Goal: Find specific page/section: Find specific page/section

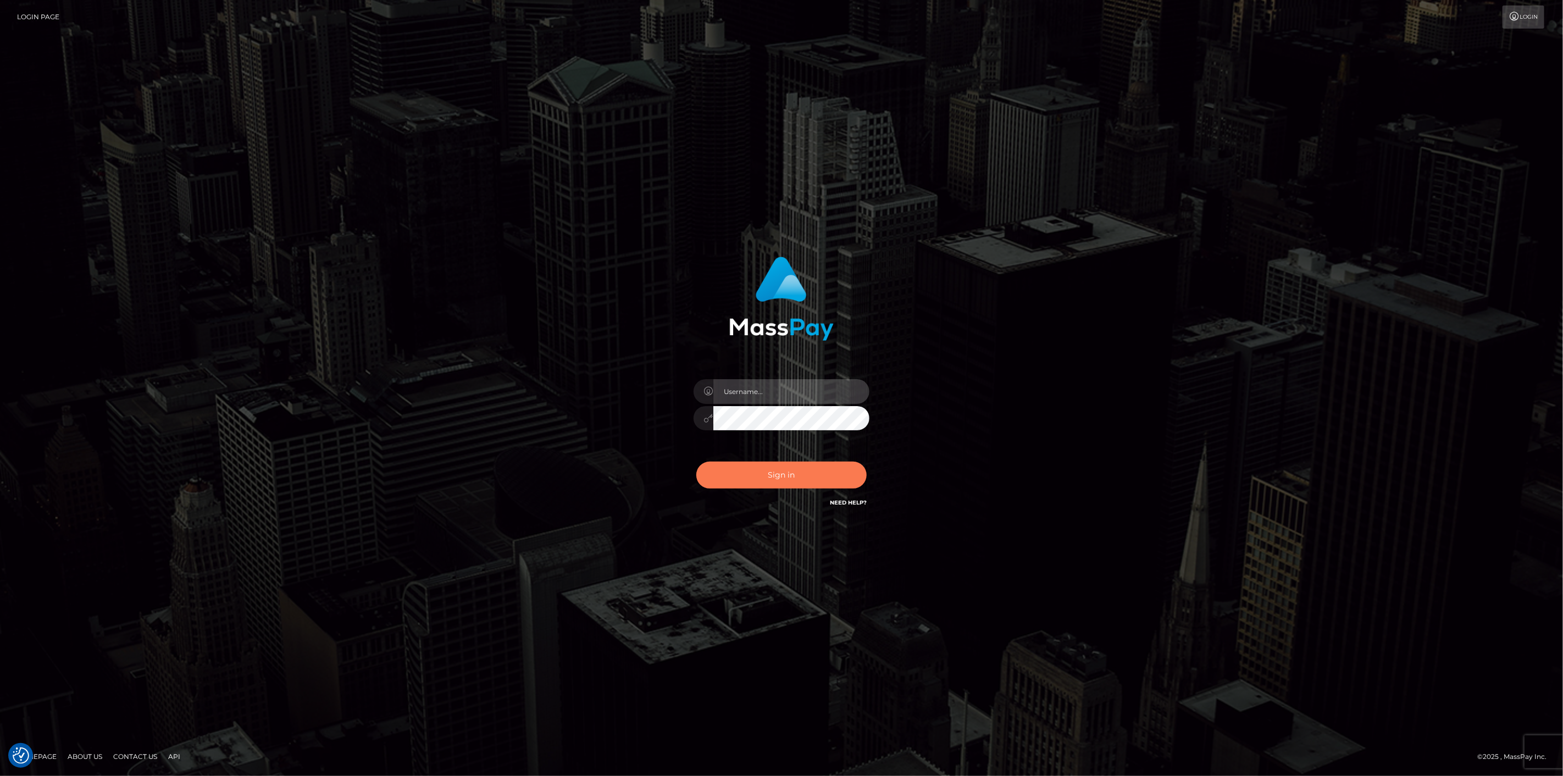
type input "[DOMAIN_NAME]"
click at [745, 476] on button "Sign in" at bounding box center [781, 475] width 170 height 27
type input "[DOMAIN_NAME]"
click at [747, 478] on button "Sign in" at bounding box center [781, 475] width 170 height 27
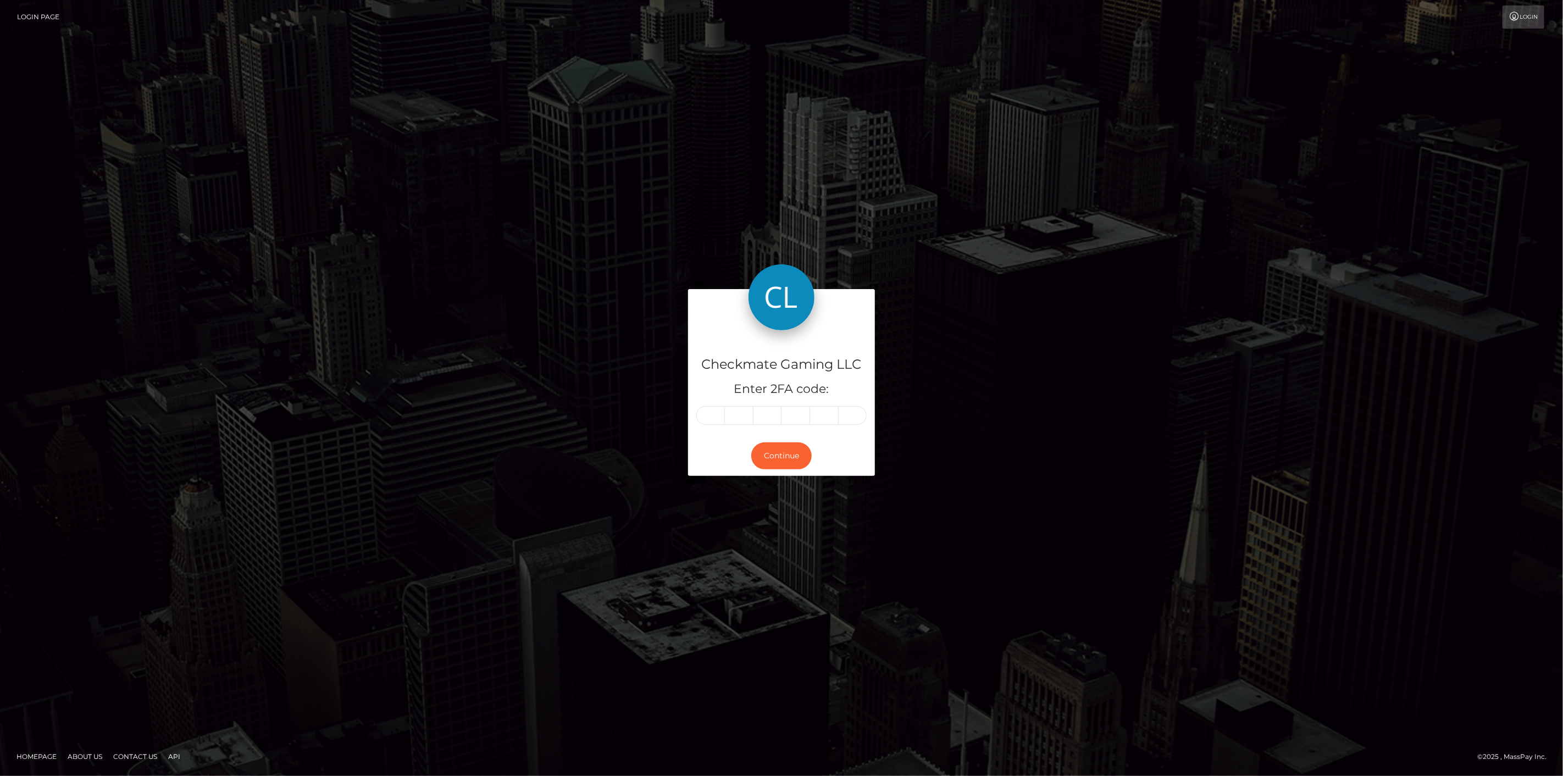
click at [709, 414] on input "text" at bounding box center [710, 415] width 29 height 19
type input "0"
type input "2"
type input "7"
type input "8"
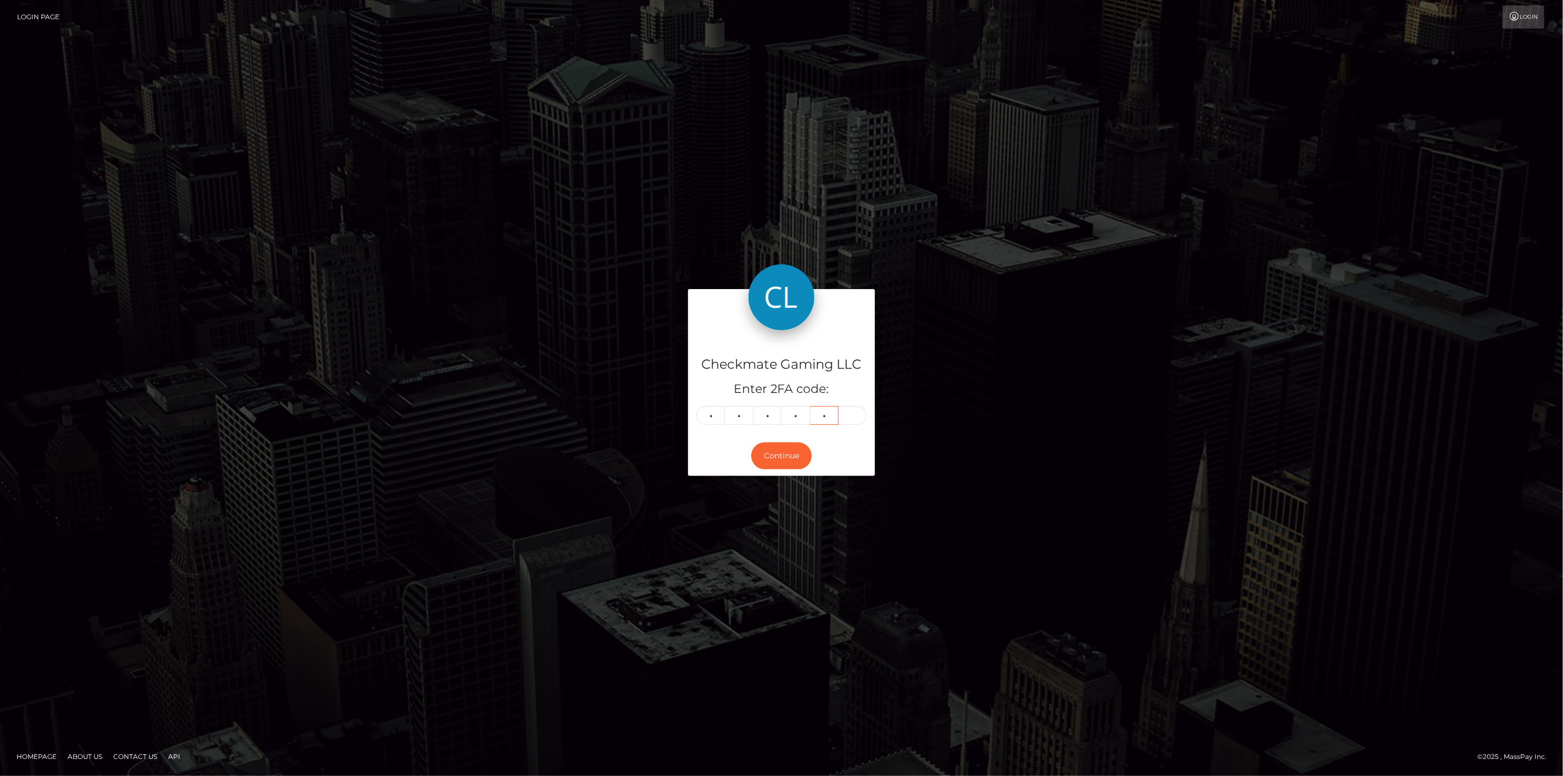
type input "2"
type input "0"
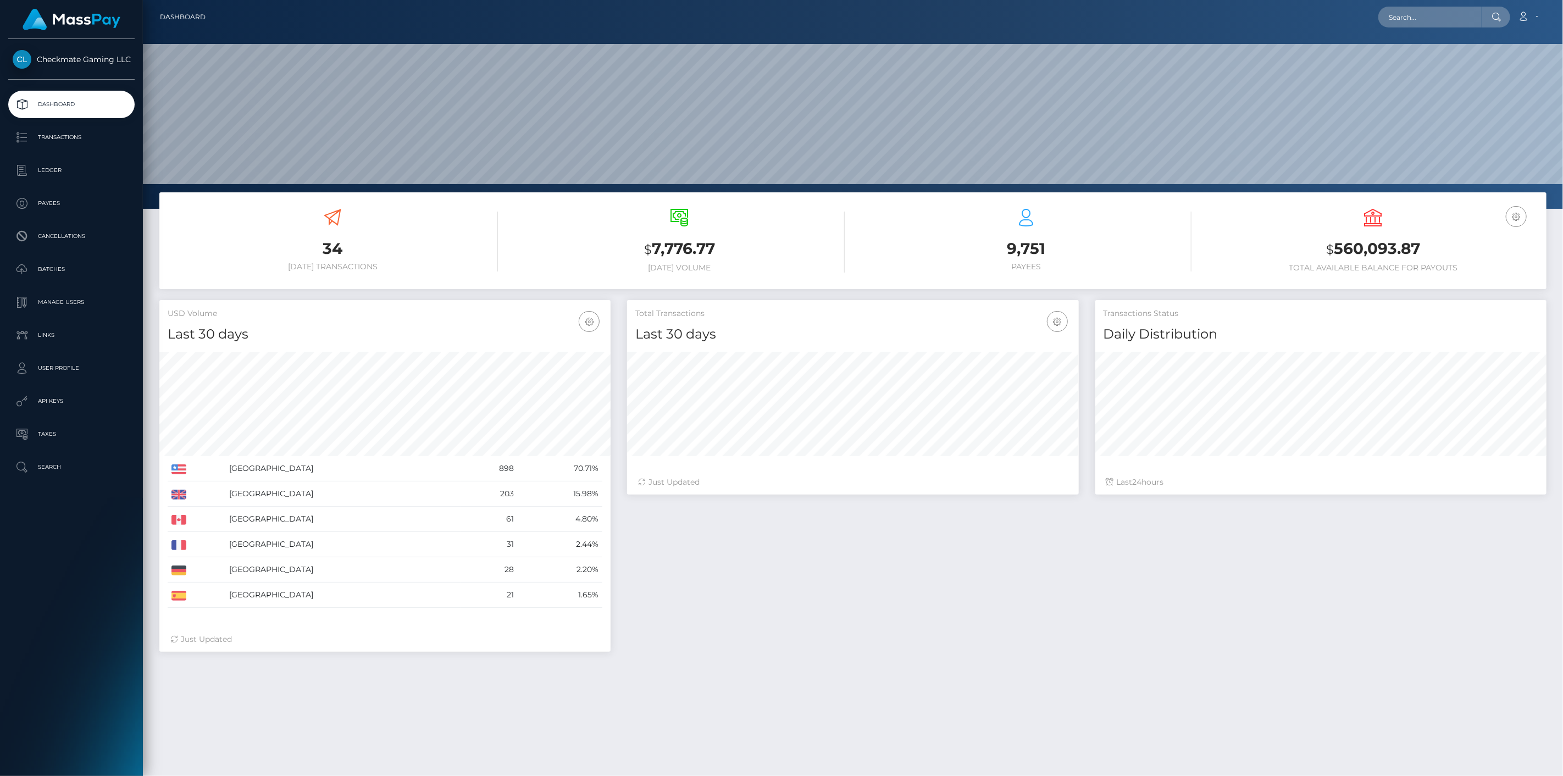
scroll to position [194, 452]
click at [49, 208] on p "Payees" at bounding box center [72, 203] width 118 height 16
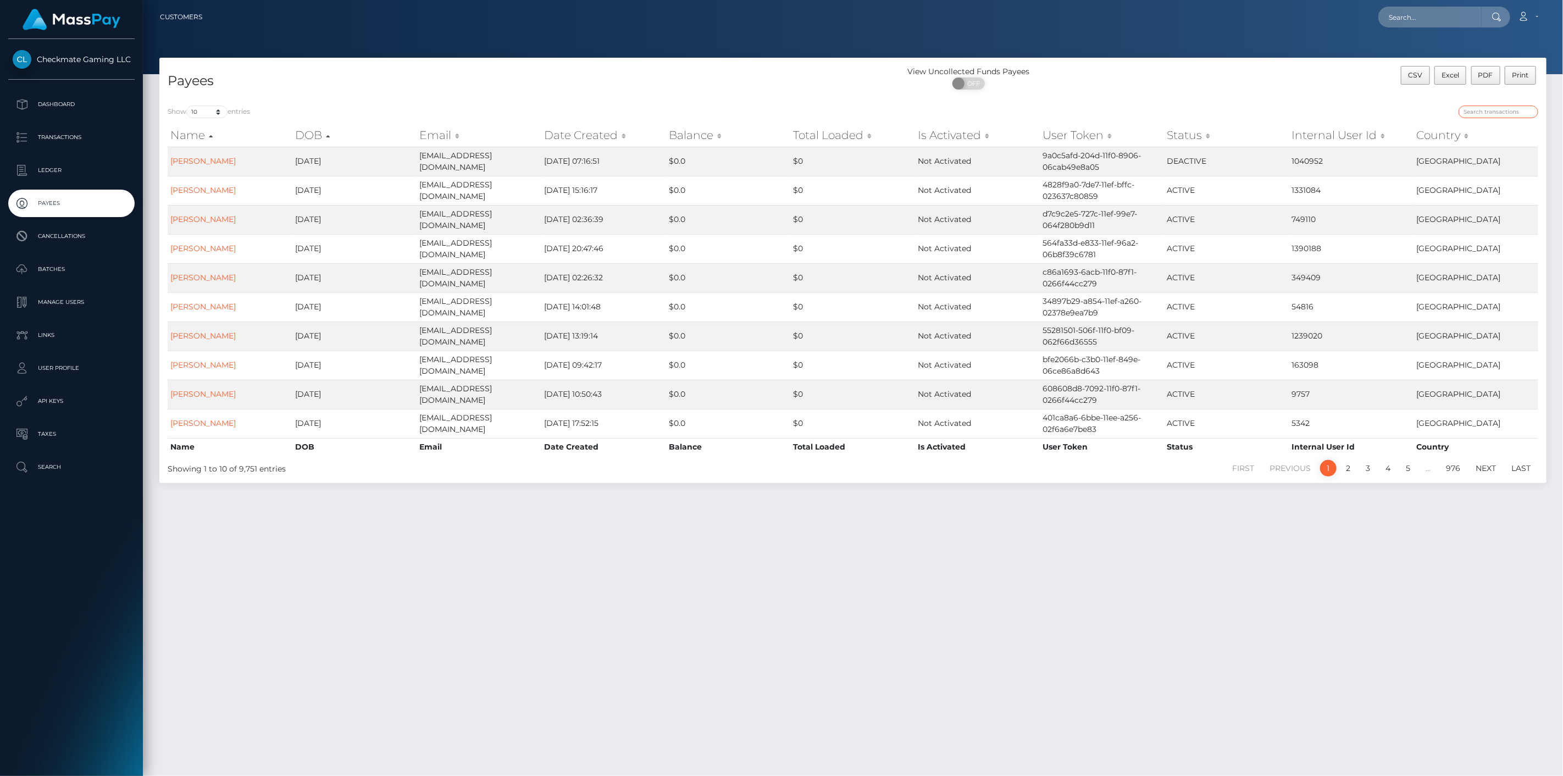
click at [1523, 112] on input "search" at bounding box center [1498, 111] width 80 height 13
paste input "11532"
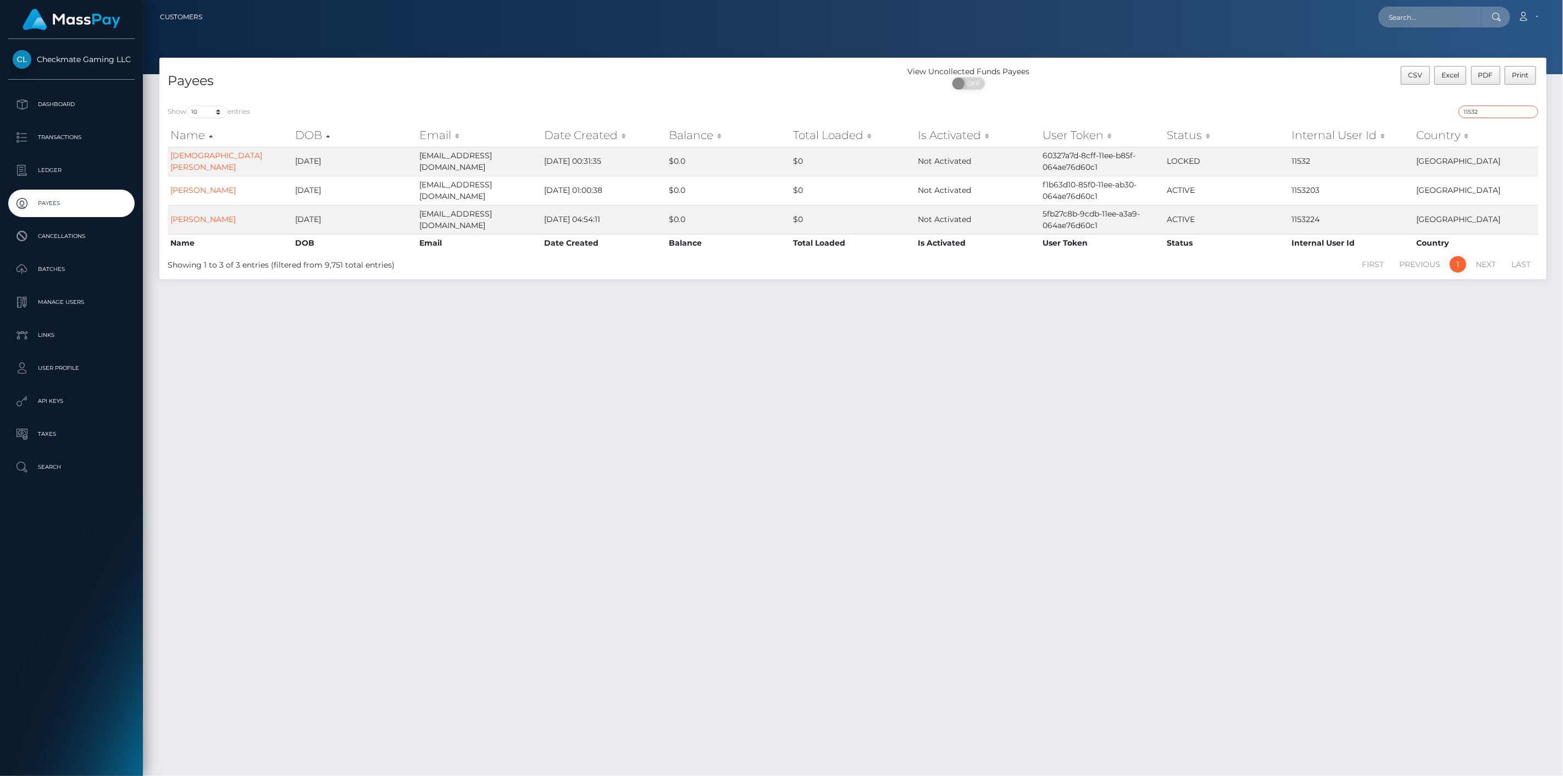
type input "11532"
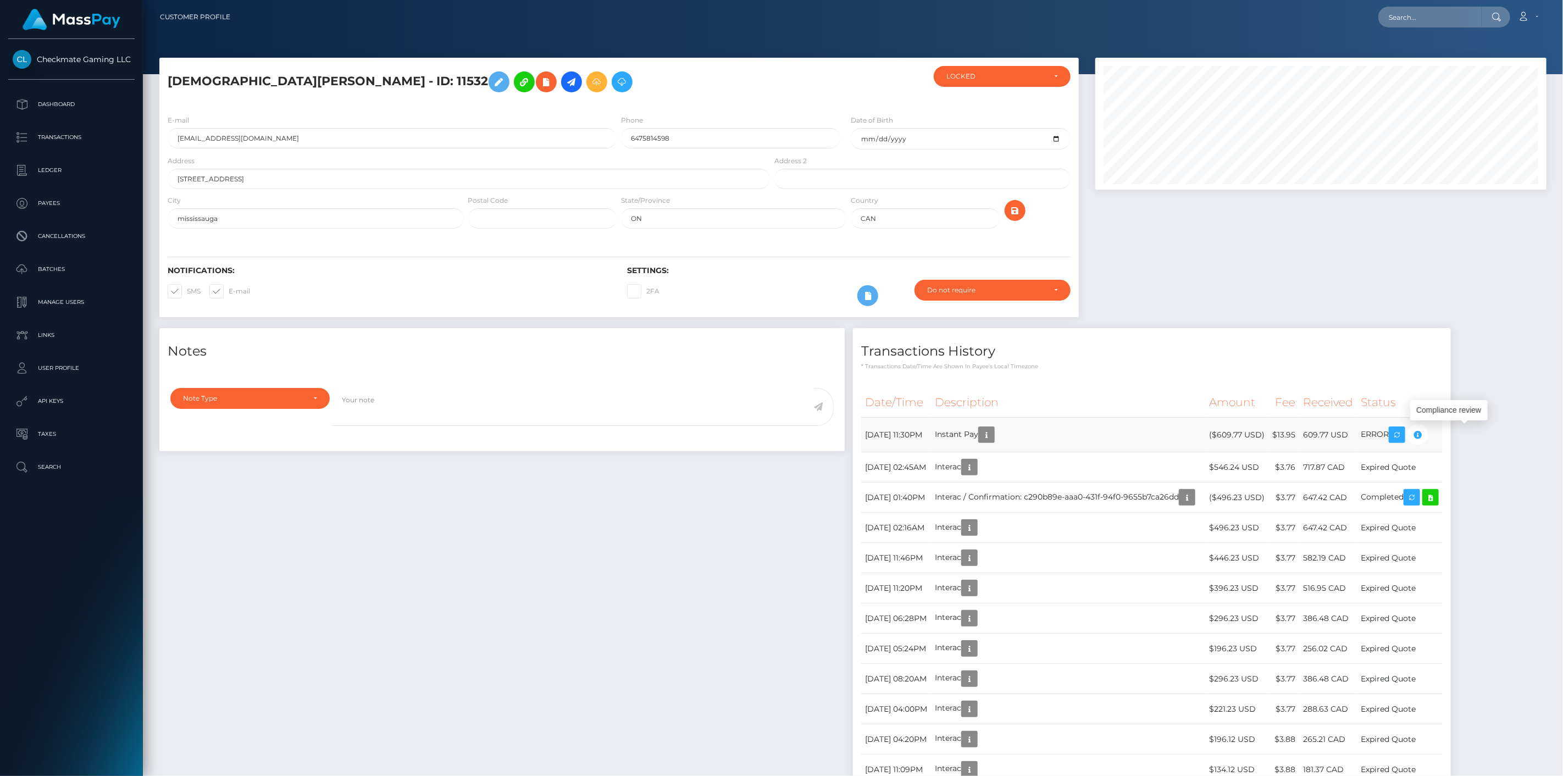
scroll to position [132, 452]
drag, startPoint x: 337, startPoint y: 80, endPoint x: 330, endPoint y: 81, distance: 7.8
click at [239, 80] on h5 "Mohaiman Qasim - ID: 11532" at bounding box center [466, 82] width 596 height 32
drag, startPoint x: 340, startPoint y: 78, endPoint x: 167, endPoint y: 82, distance: 172.6
click at [168, 82] on h5 "Mohaiman Qasim - ID: 11532" at bounding box center [466, 82] width 596 height 32
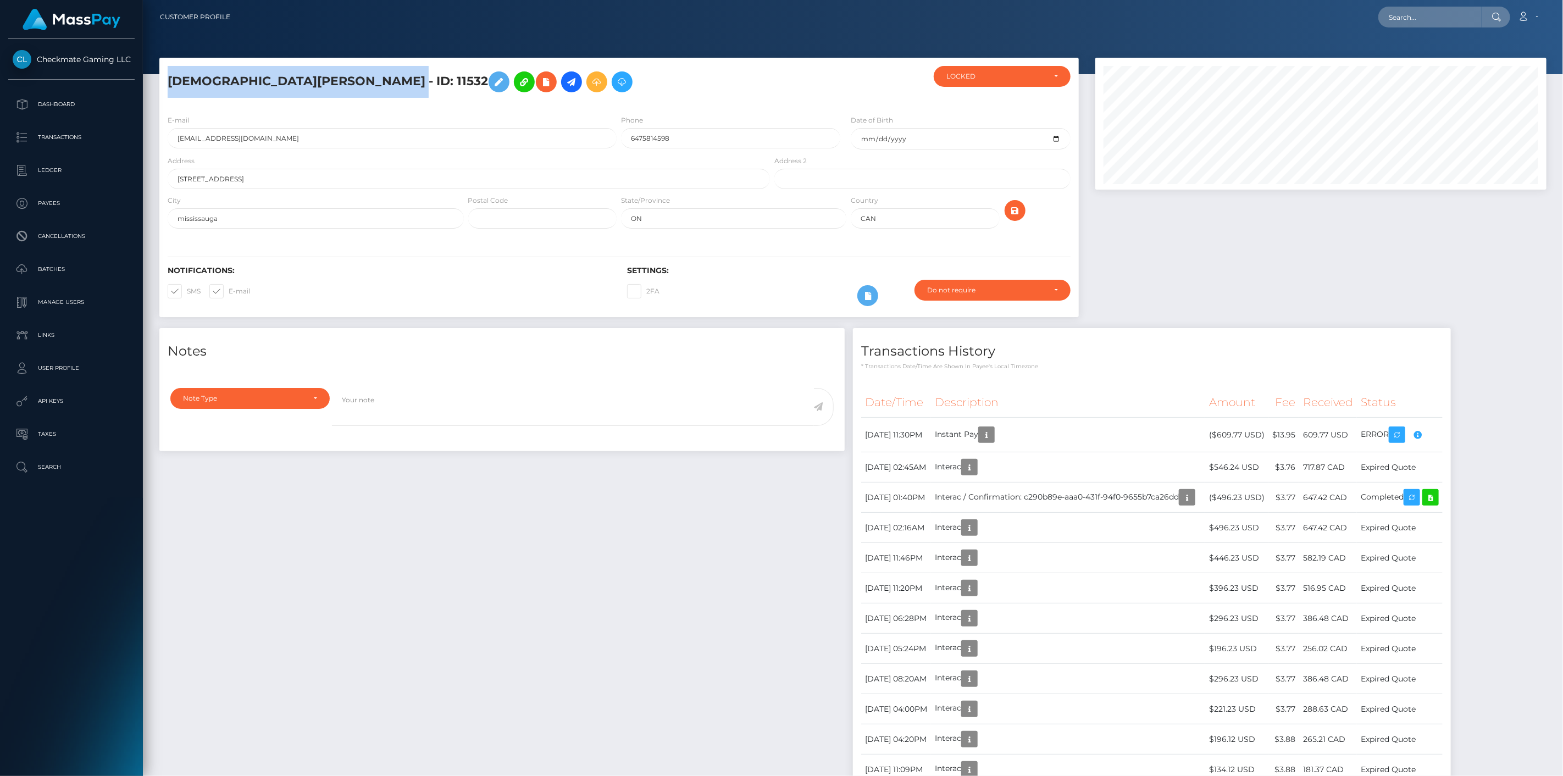
copy h5 "Mohaiman Qasim - ID: 11532"
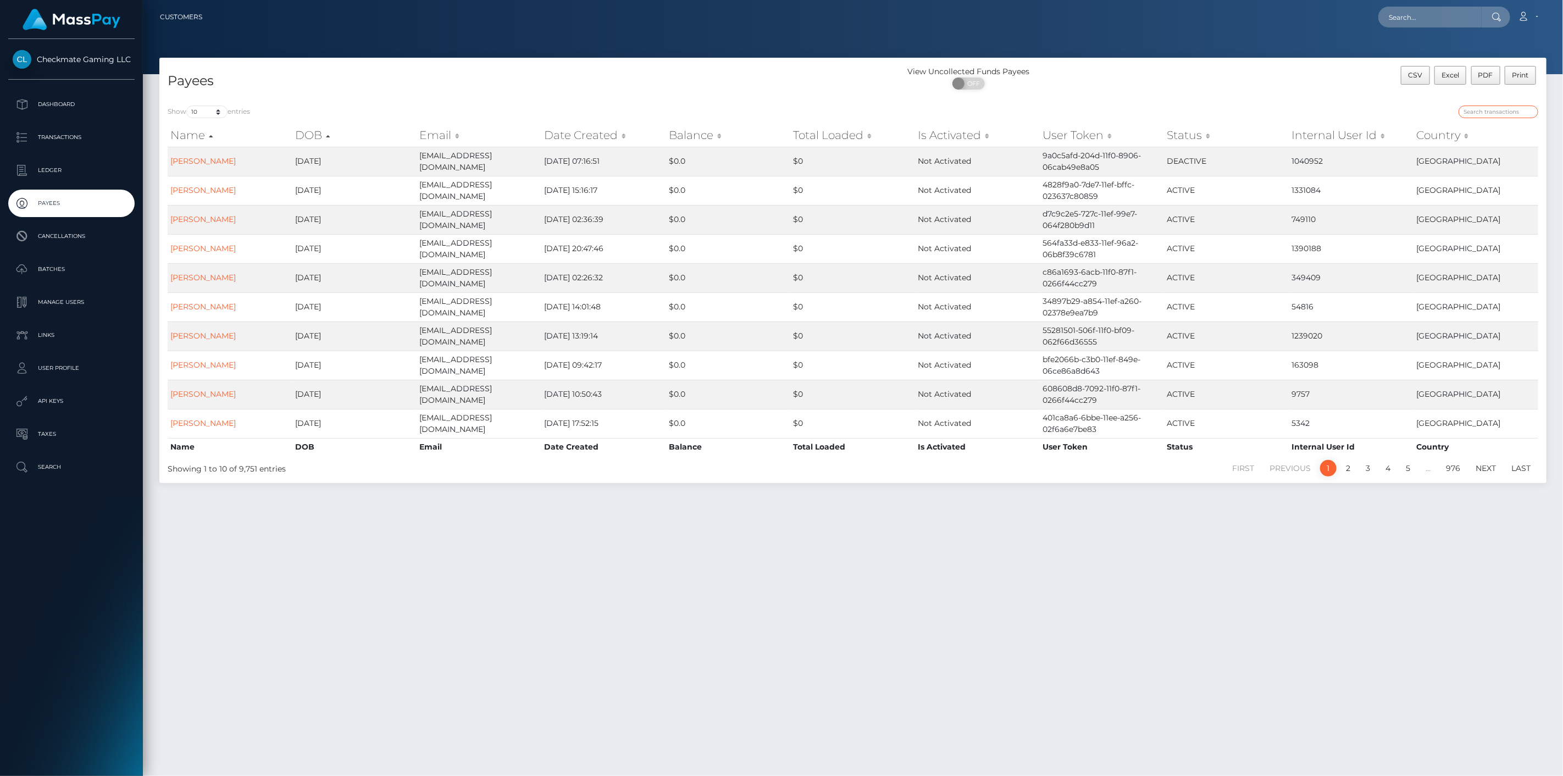
click at [1489, 112] on input "search" at bounding box center [1498, 111] width 80 height 13
paste input "1262035"
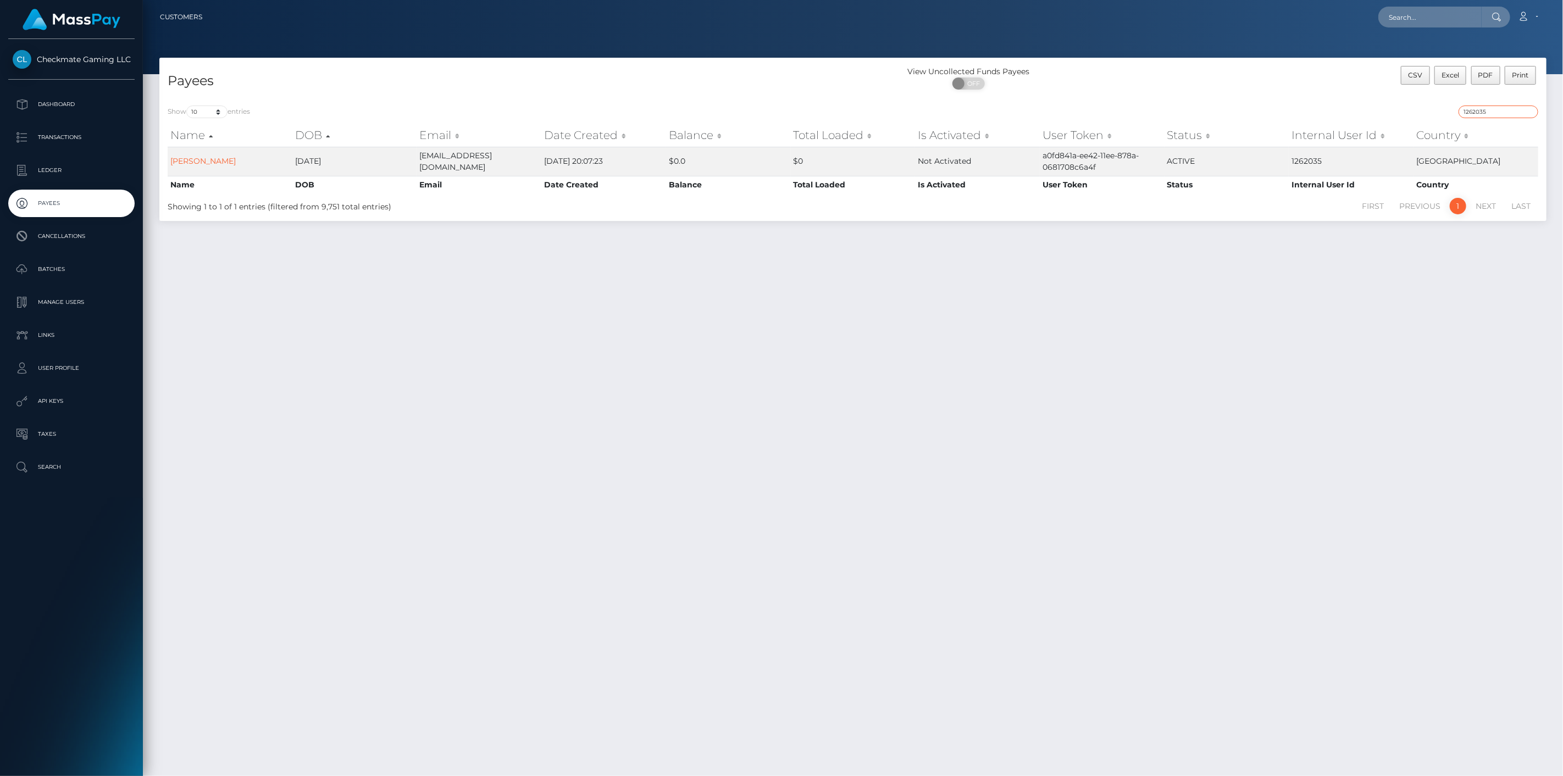
drag, startPoint x: 1493, startPoint y: 108, endPoint x: 1400, endPoint y: 103, distance: 93.5
click at [1407, 103] on div "Show 10 25 50 100 250 entries 1262035 Name DOB Email Date Created Balance Total…" at bounding box center [852, 159] width 1387 height 124
paste input "472668"
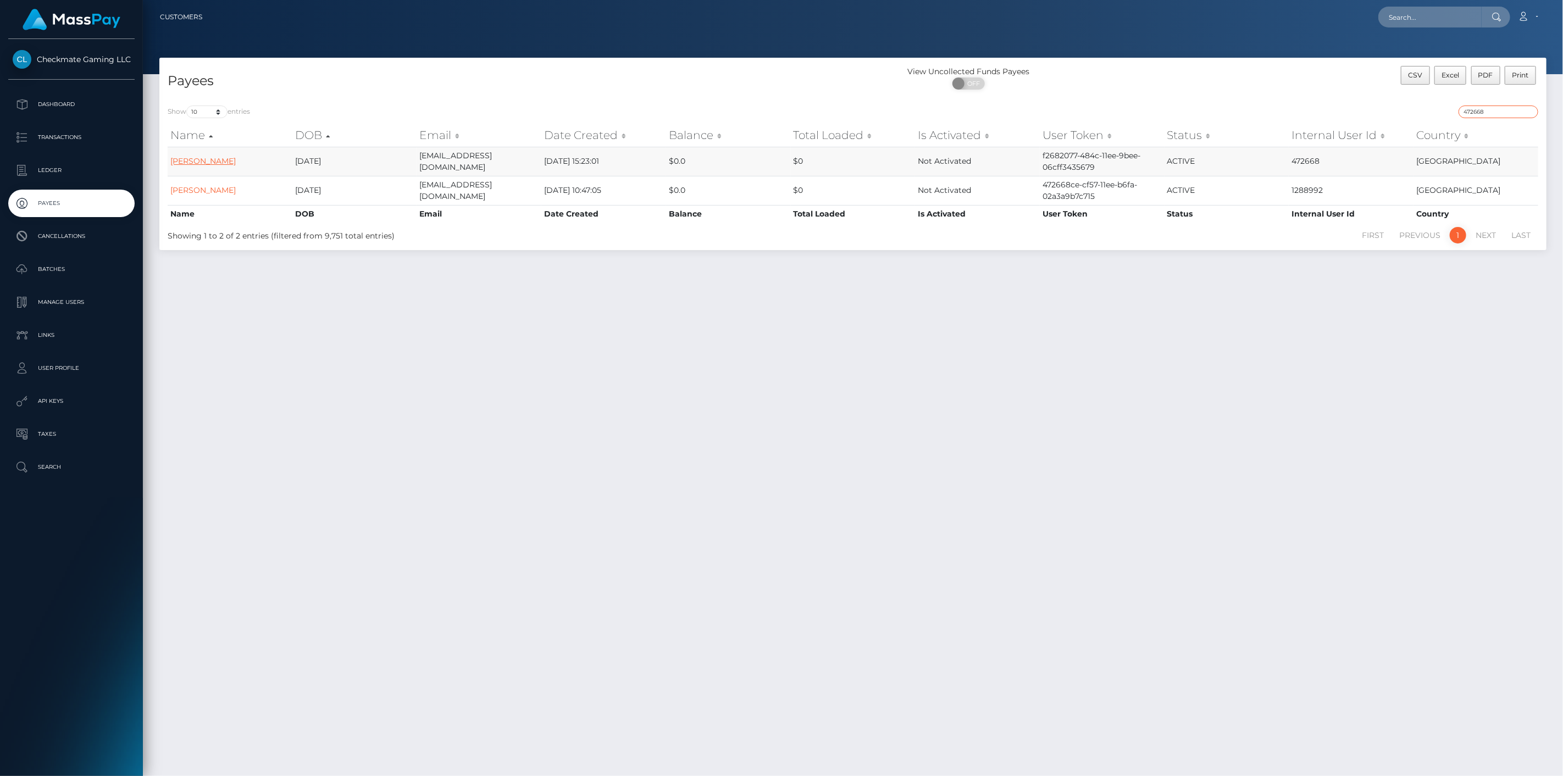
type input "472668"
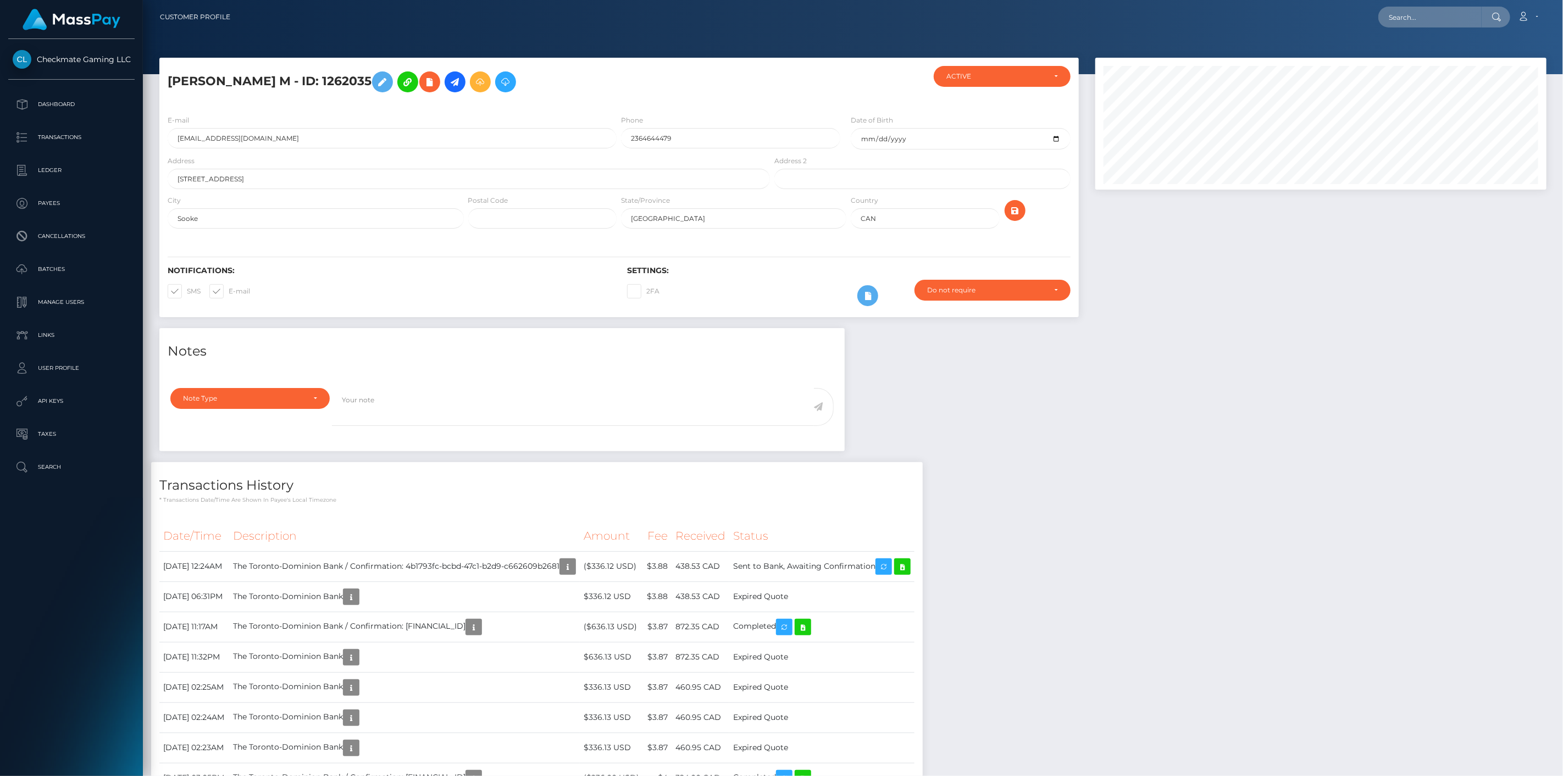
scroll to position [132, 452]
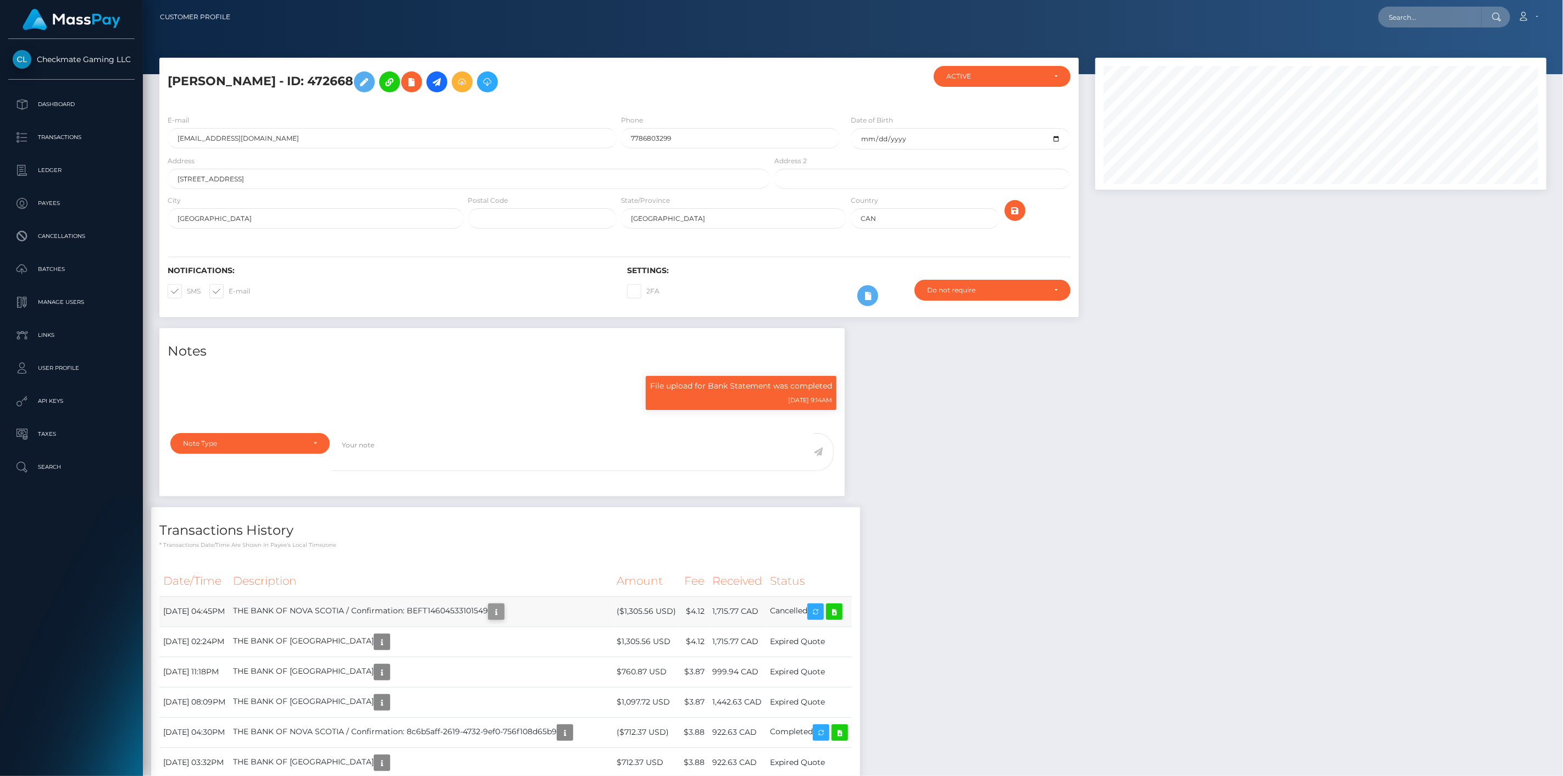
scroll to position [132, 452]
click at [503, 610] on icon "button" at bounding box center [496, 612] width 13 height 14
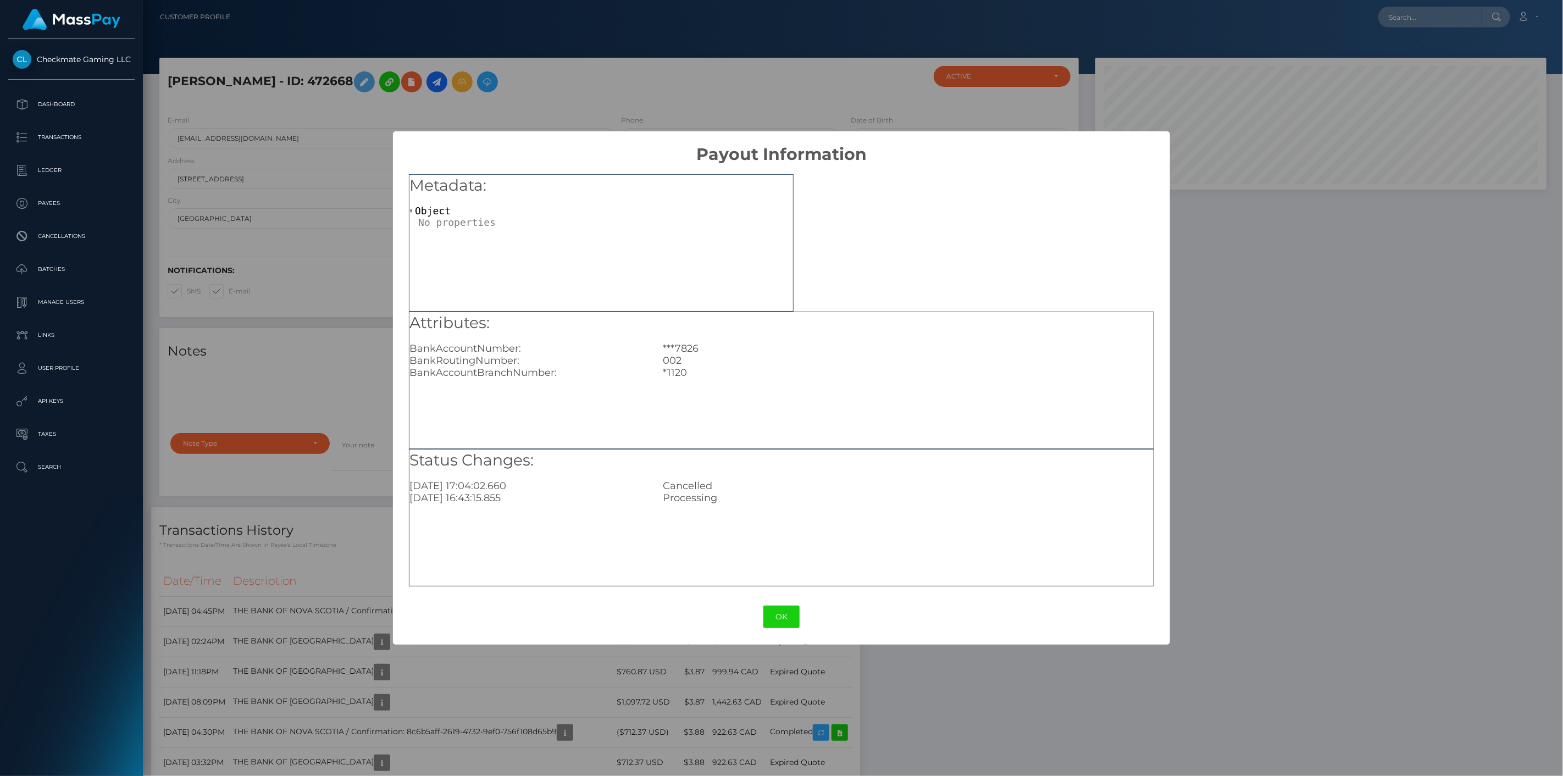
click at [566, 670] on div "× Payout Information Metadata: Object Attributes: BankAccountNumber: ***7826 Ba…" at bounding box center [781, 388] width 1563 height 776
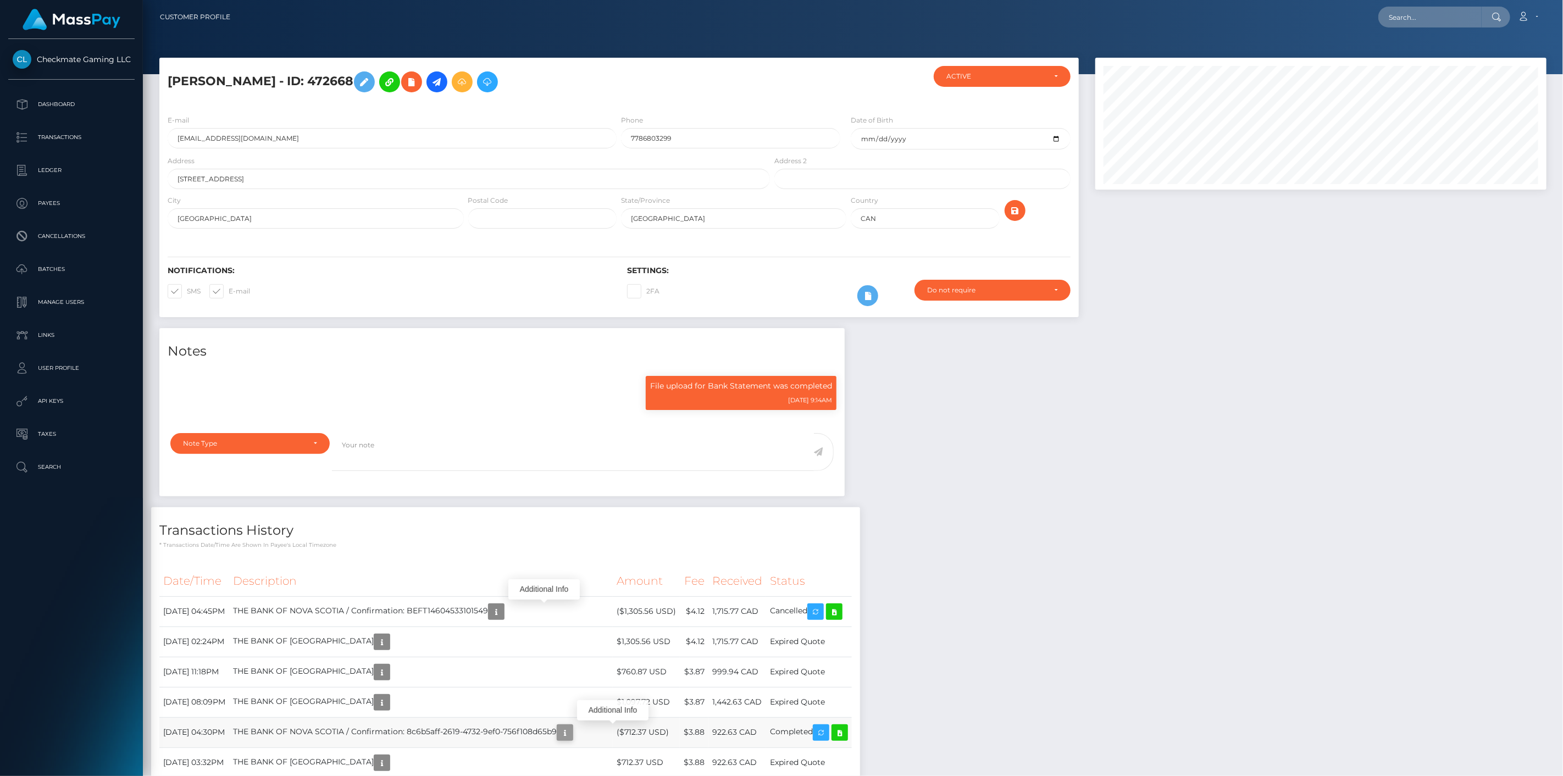
click at [571, 735] on icon "button" at bounding box center [564, 733] width 13 height 14
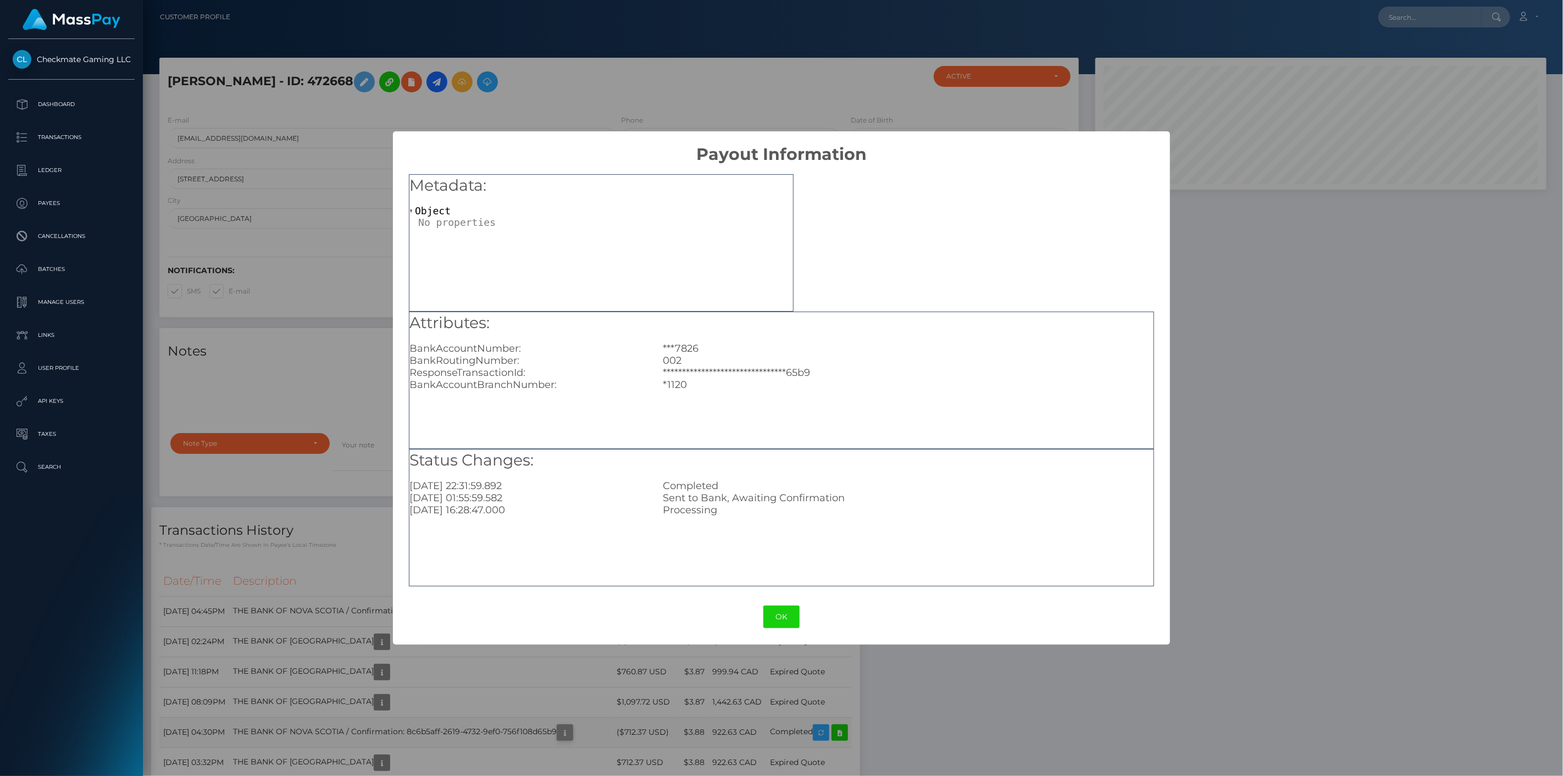
click at [612, 735] on div "**********" at bounding box center [781, 388] width 1563 height 776
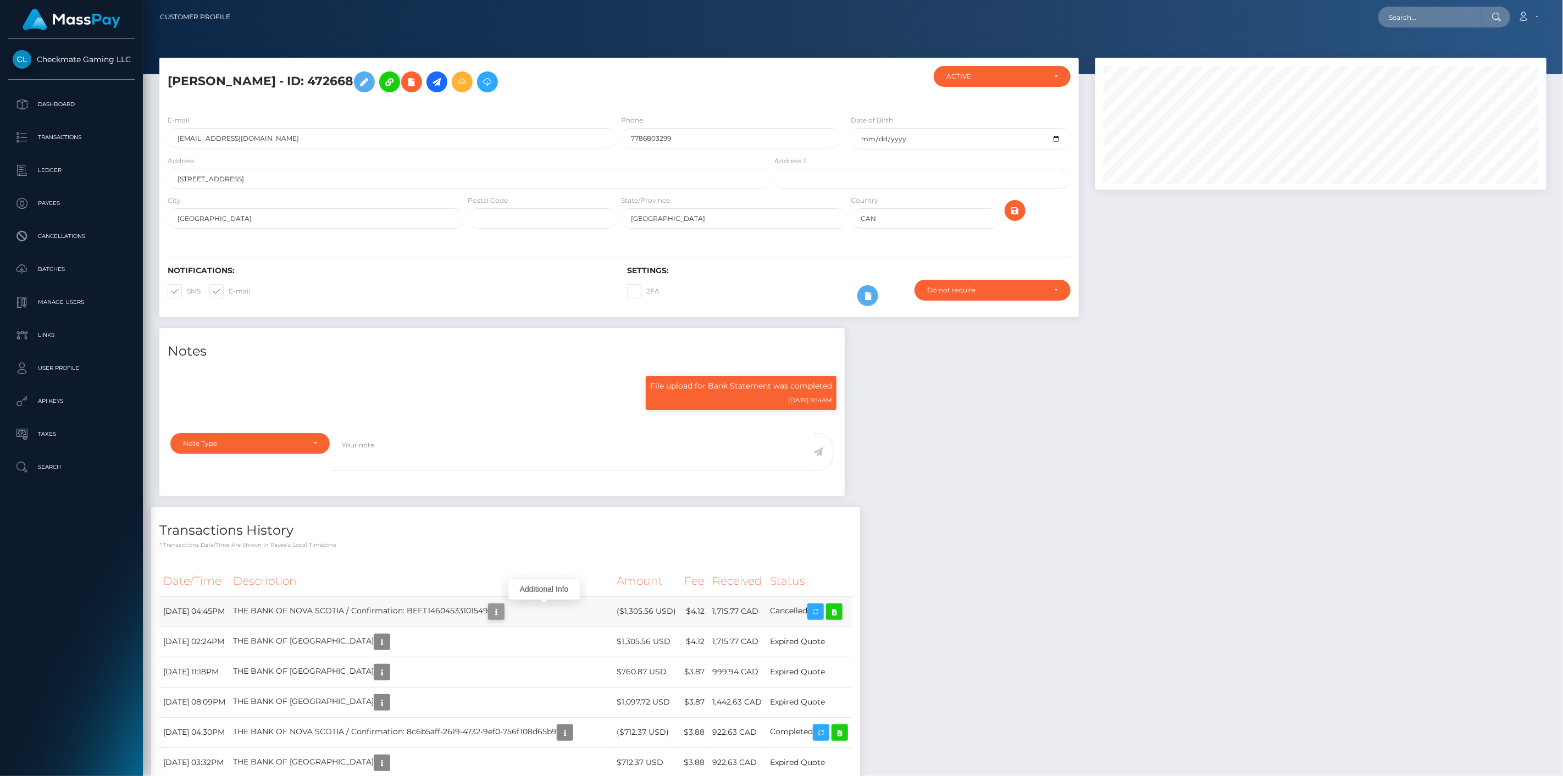
click at [503, 616] on icon "button" at bounding box center [496, 612] width 13 height 14
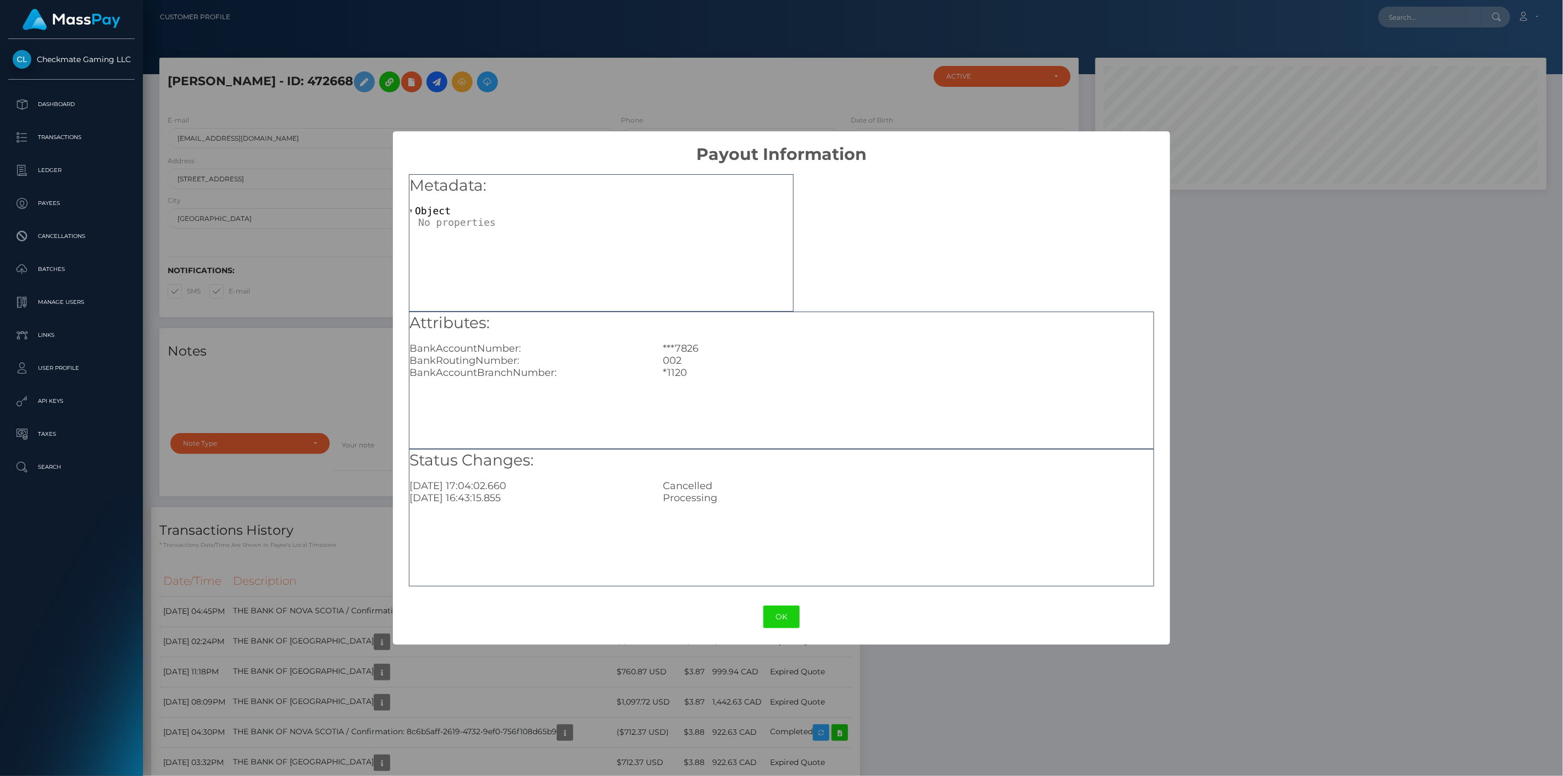
click at [607, 733] on div "× Payout Information Metadata: Object Attributes: BankAccountNumber: ***7826 Ba…" at bounding box center [781, 388] width 1563 height 776
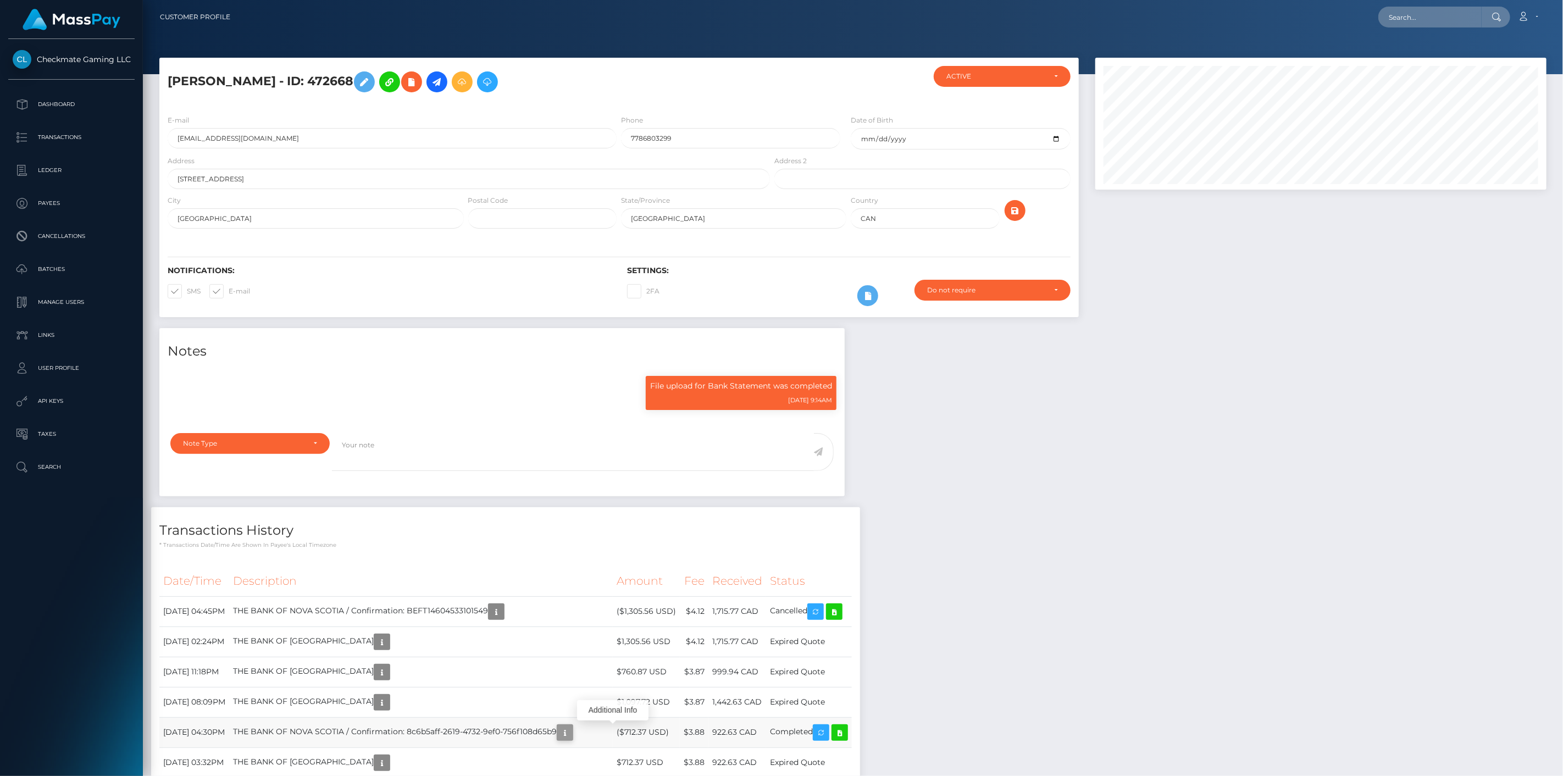
click at [571, 734] on icon "button" at bounding box center [564, 733] width 13 height 14
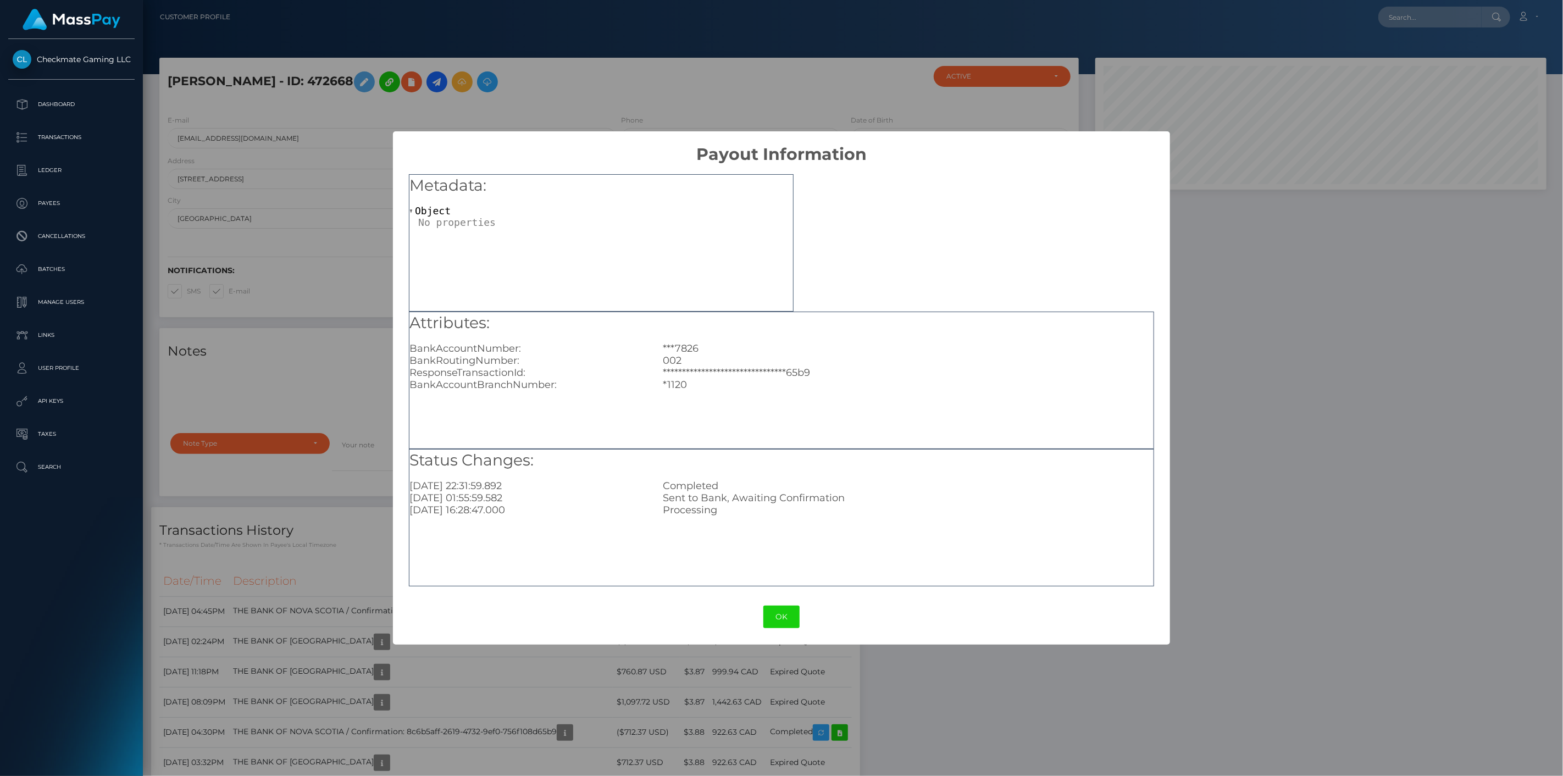
click at [607, 733] on div "**********" at bounding box center [781, 388] width 1563 height 776
